Goal: Transaction & Acquisition: Purchase product/service

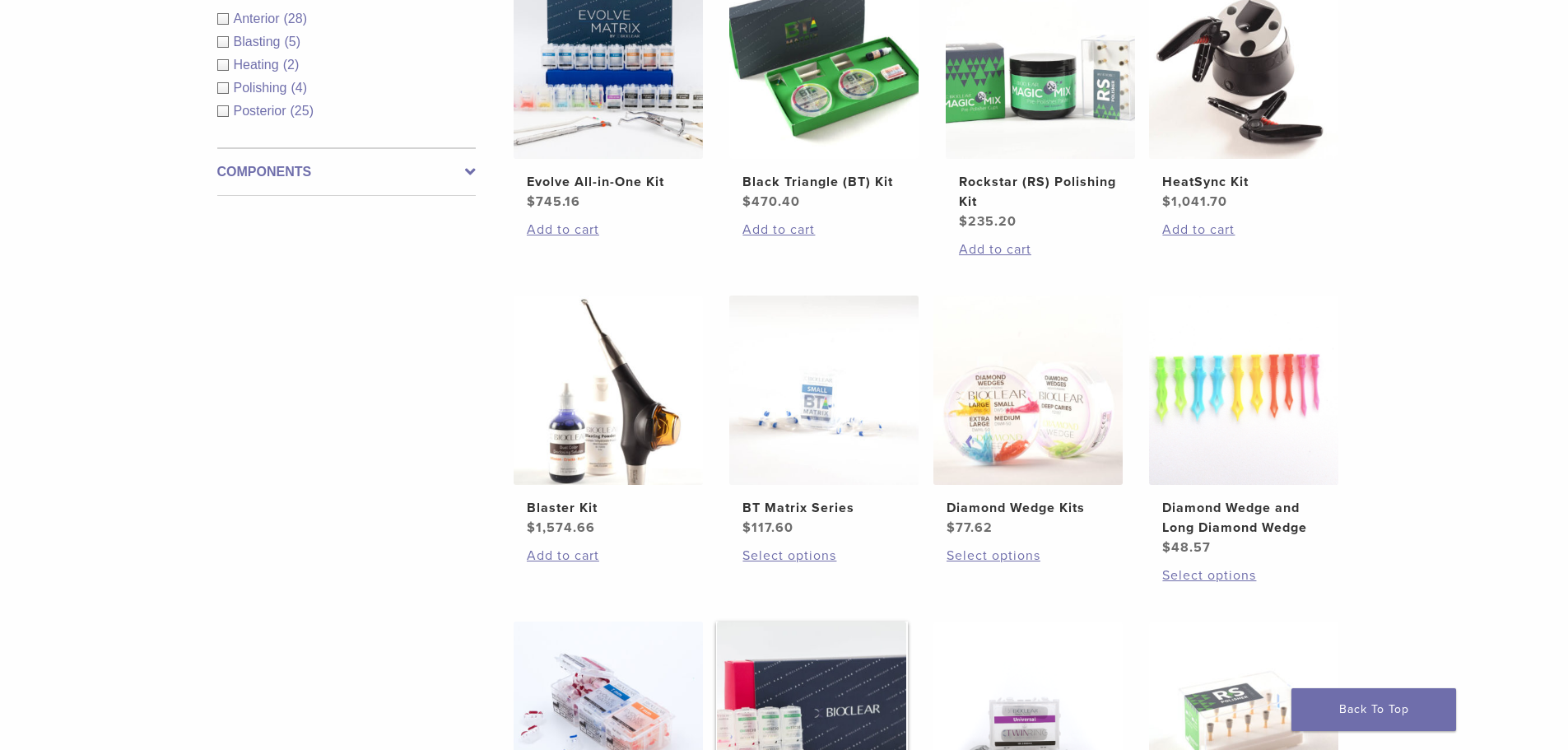
scroll to position [659, 0]
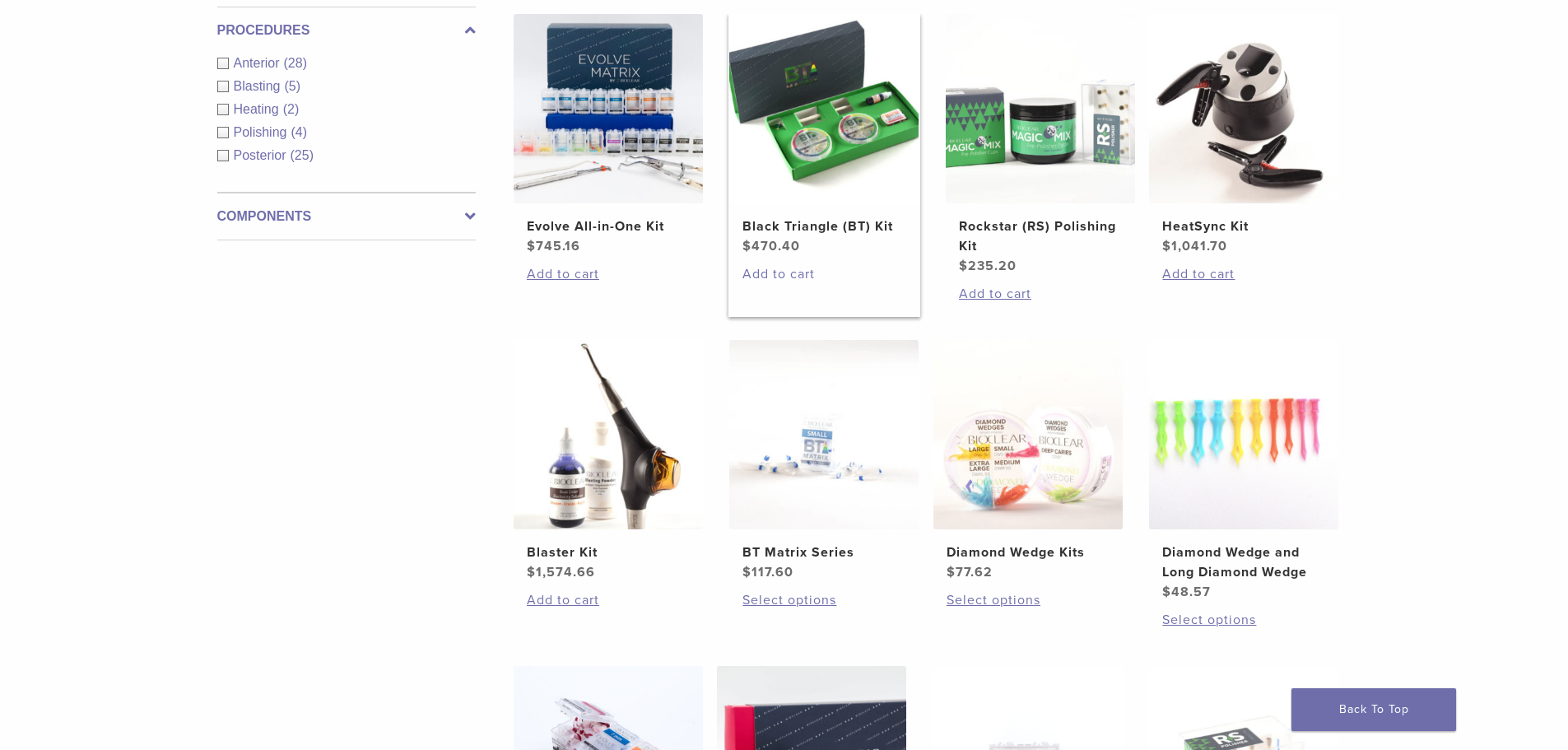
click at [774, 274] on link "Add to cart" at bounding box center [824, 274] width 163 height 20
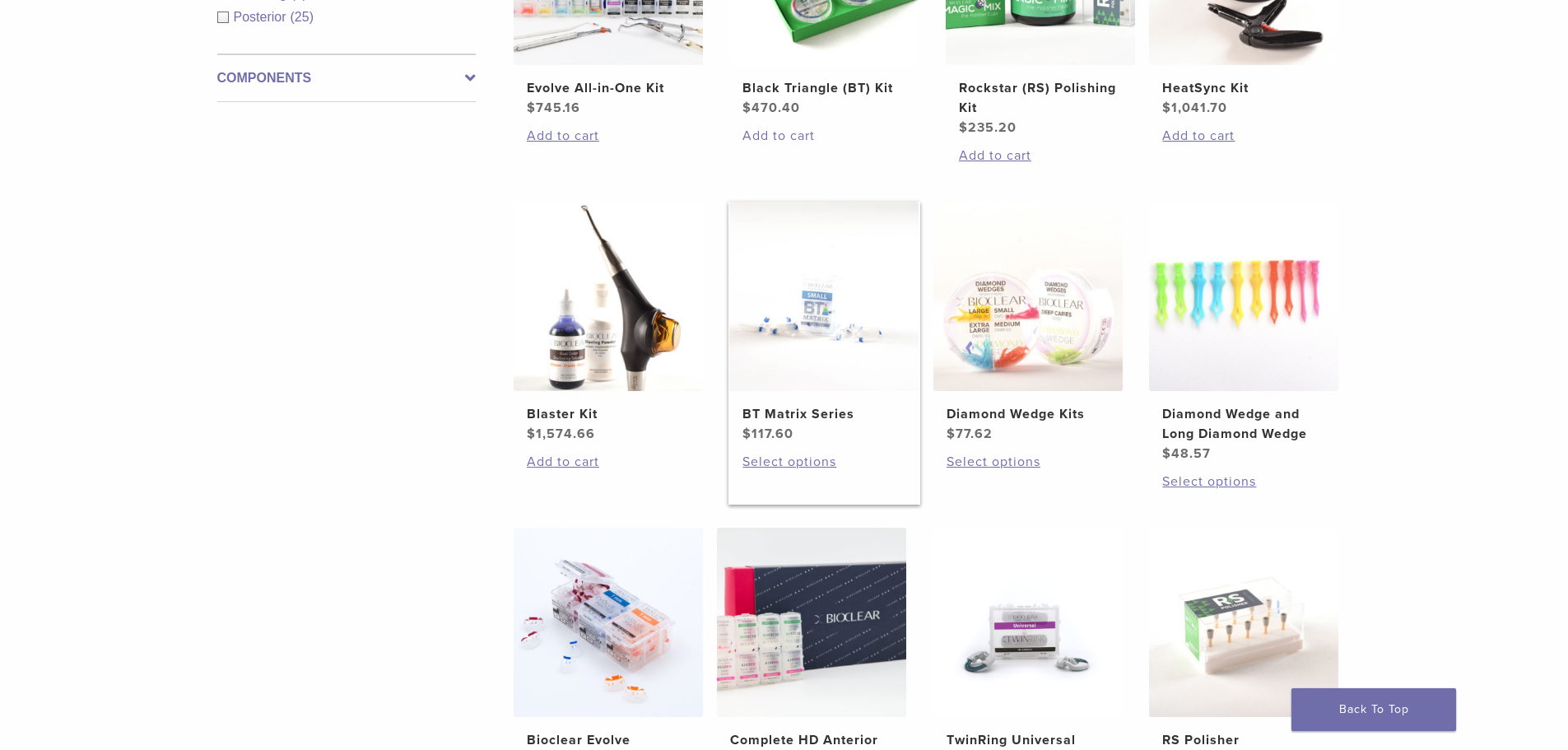
scroll to position [906, 0]
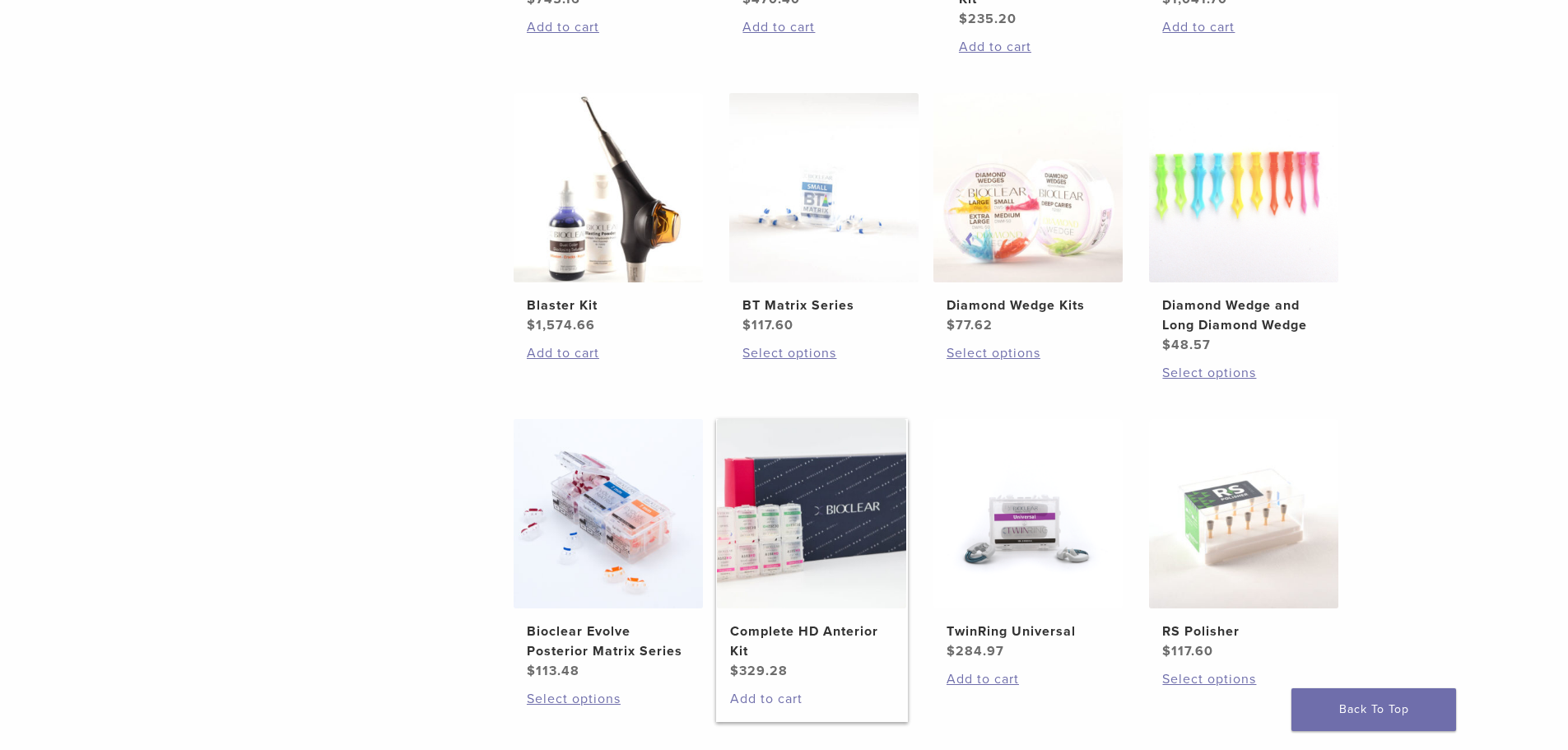
click at [763, 699] on link "Add to cart" at bounding box center [812, 699] width 163 height 20
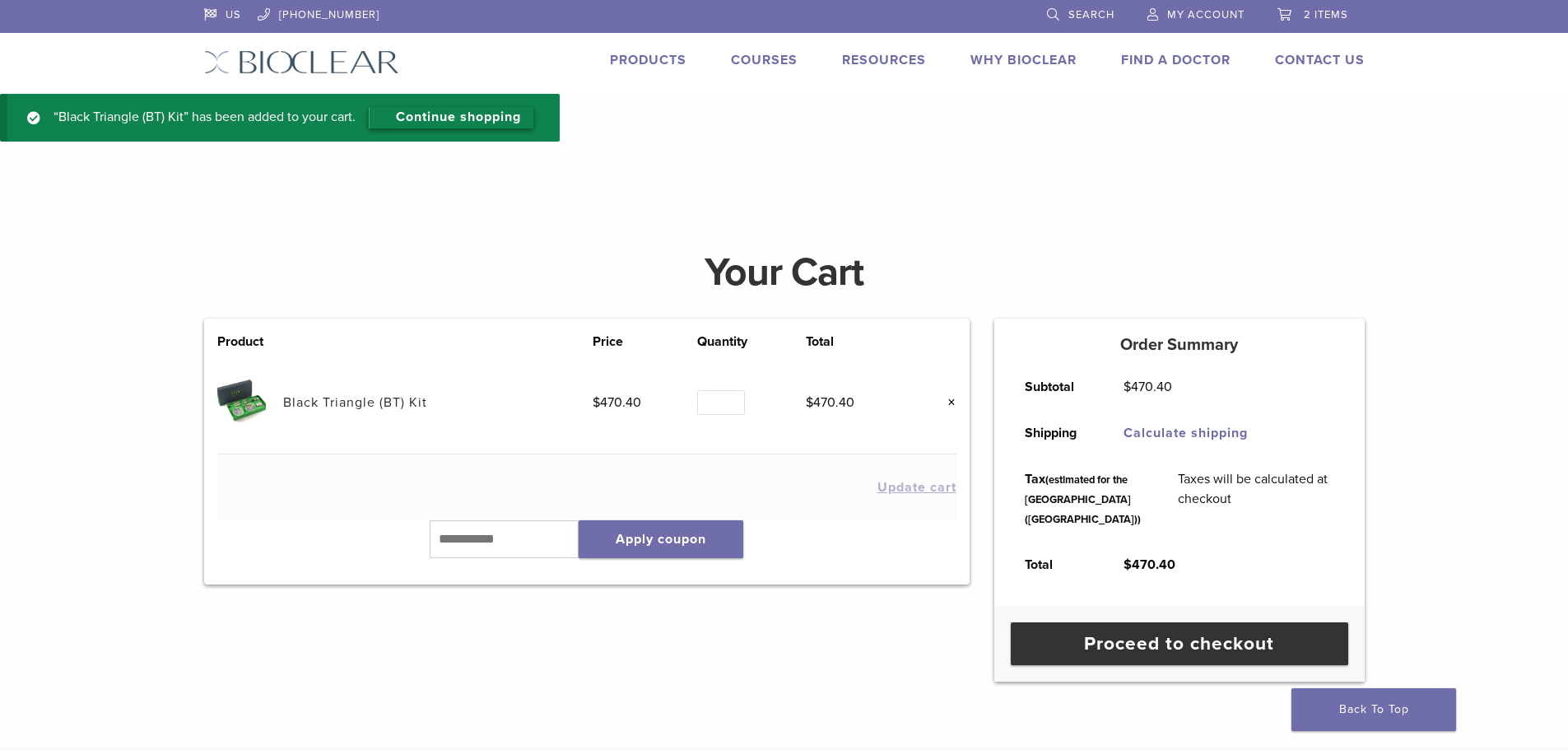
click at [433, 110] on link "Continue shopping" at bounding box center [451, 118] width 165 height 21
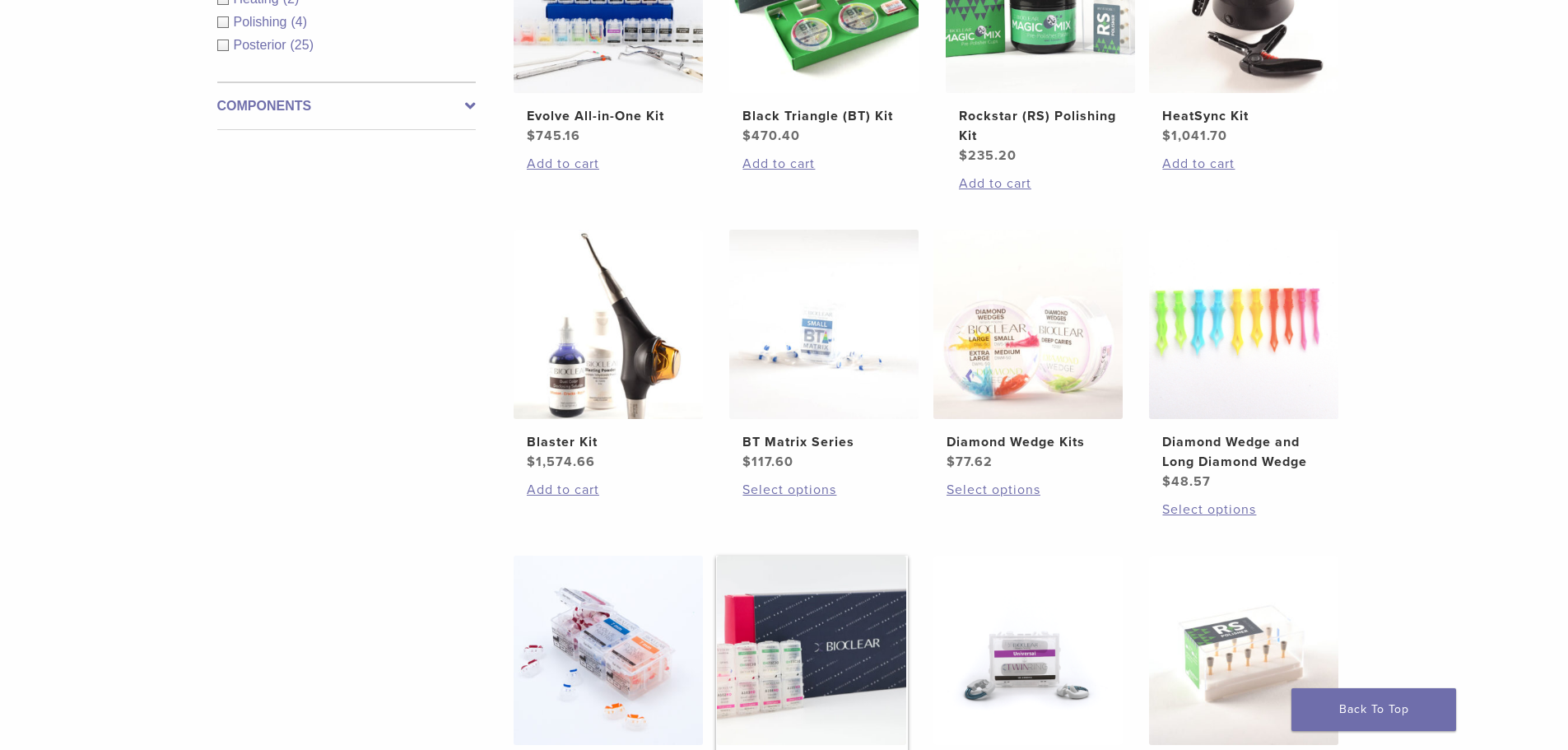
scroll to position [906, 0]
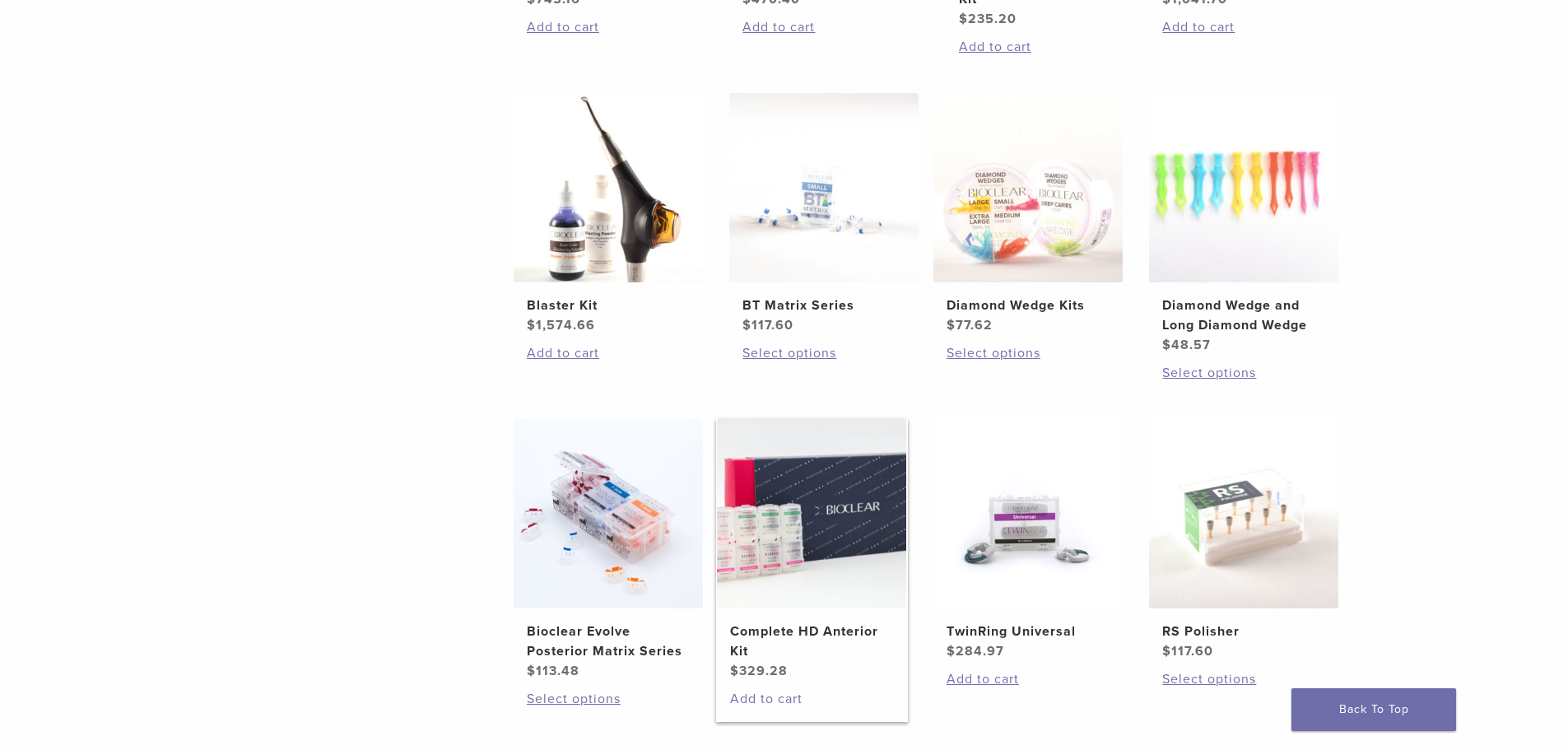
click at [774, 700] on link "Add to cart" at bounding box center [812, 699] width 163 height 20
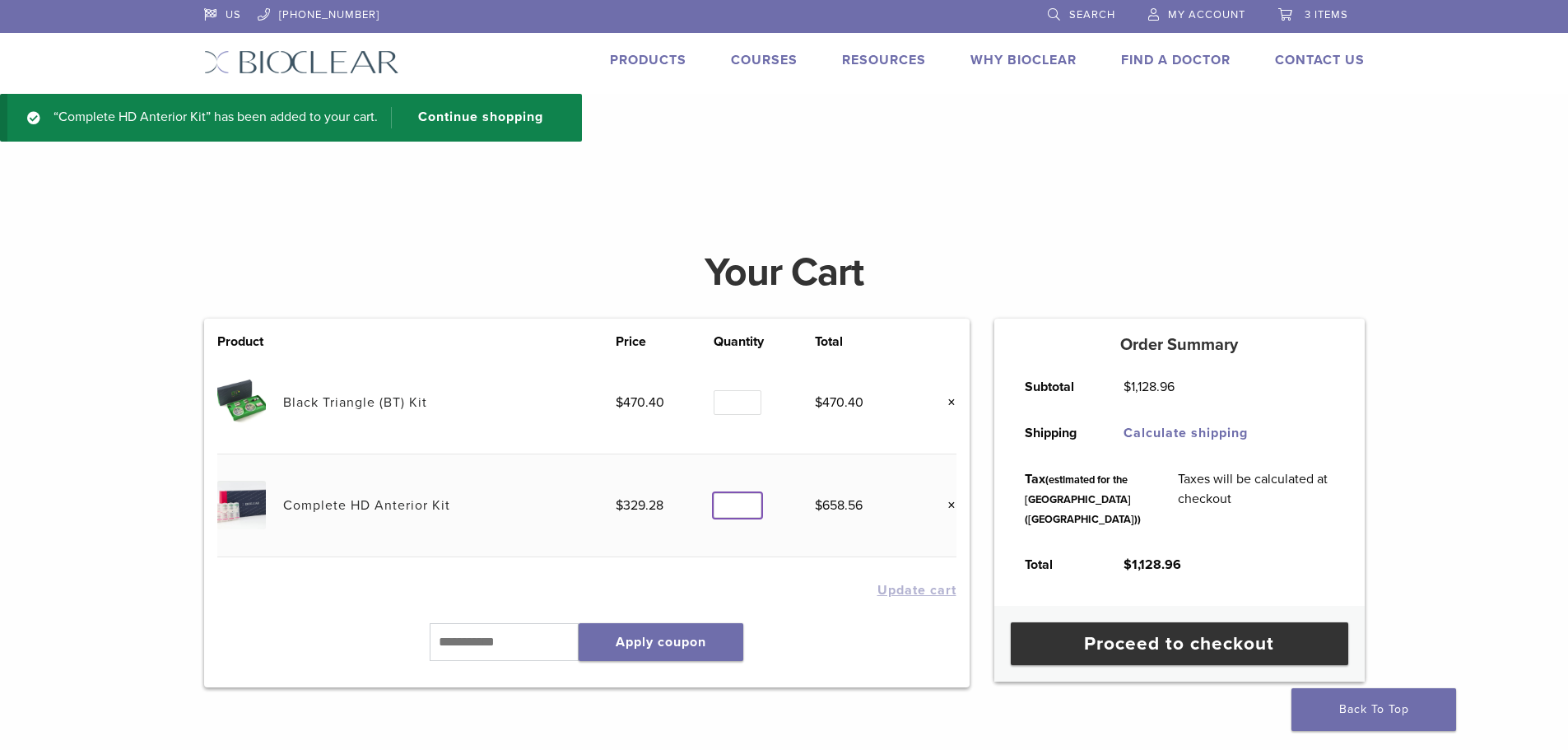
type input "*"
click at [747, 507] on input "*" at bounding box center [738, 505] width 48 height 26
click at [941, 587] on button "Update cart" at bounding box center [918, 590] width 79 height 13
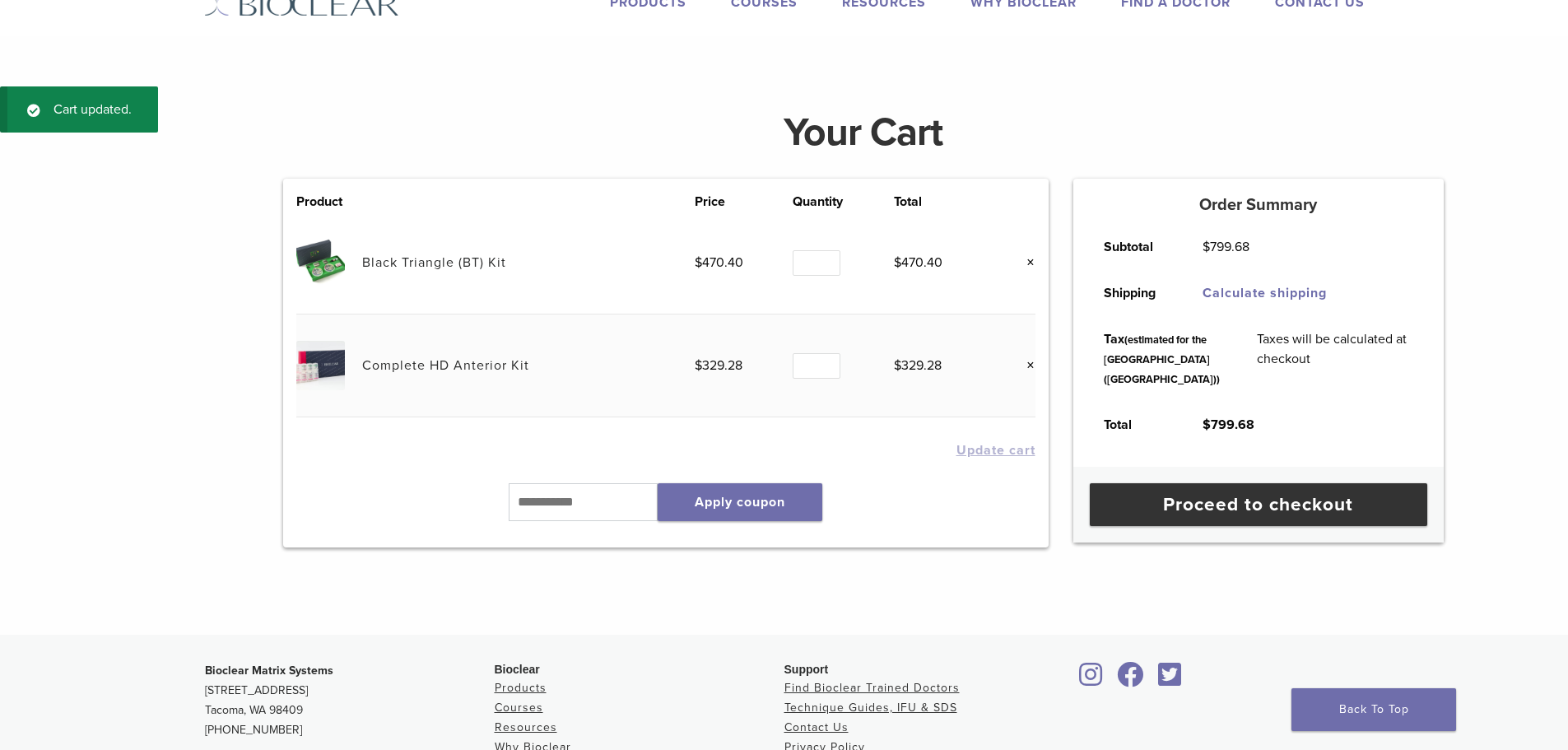
scroll to position [62, 0]
